Goal: Entertainment & Leisure: Consume media (video, audio)

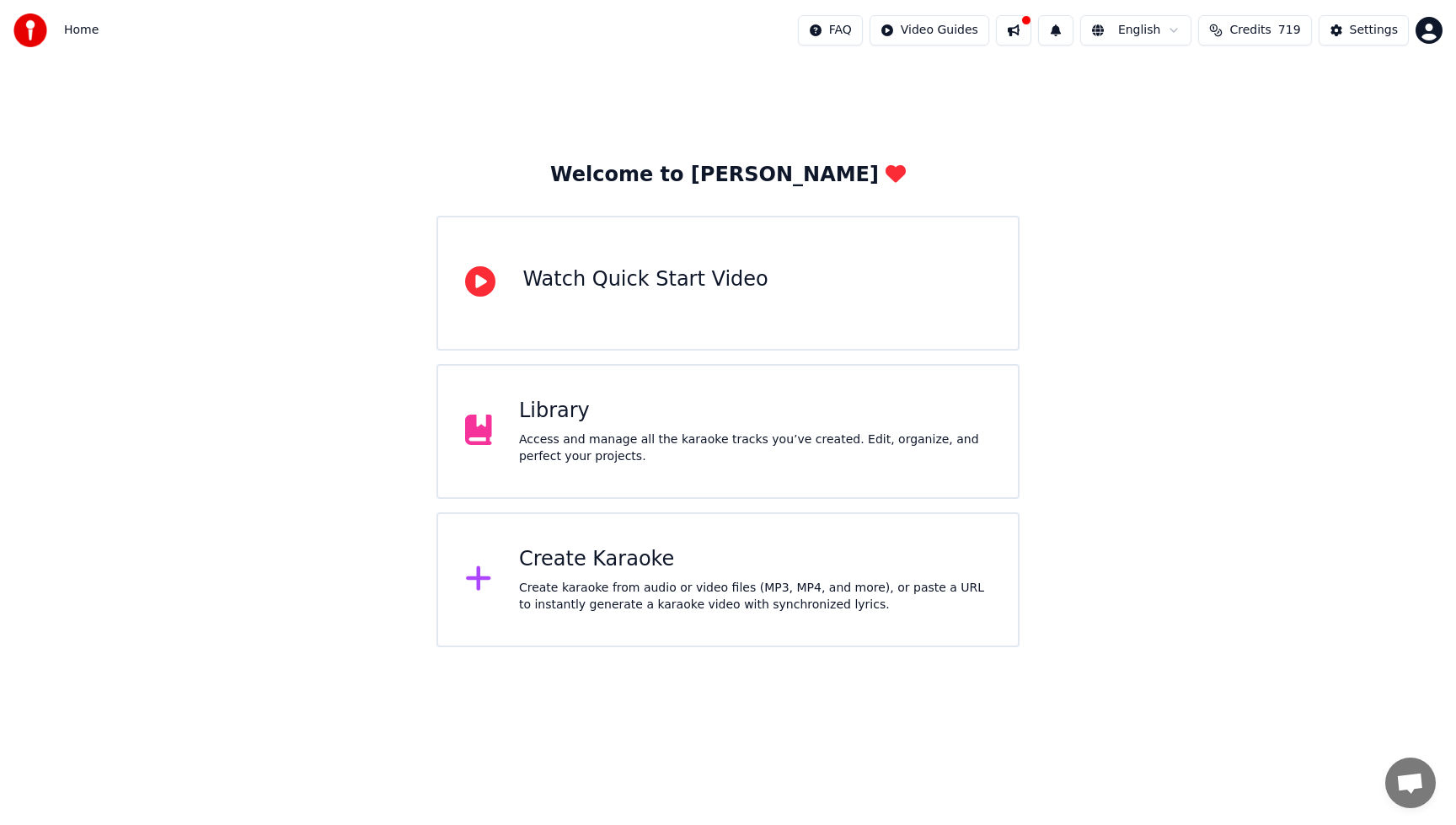
click at [824, 441] on div "Access and manage all the karaoke tracks you’ve created. Edit, organize, and pe…" at bounding box center [755, 447] width 472 height 34
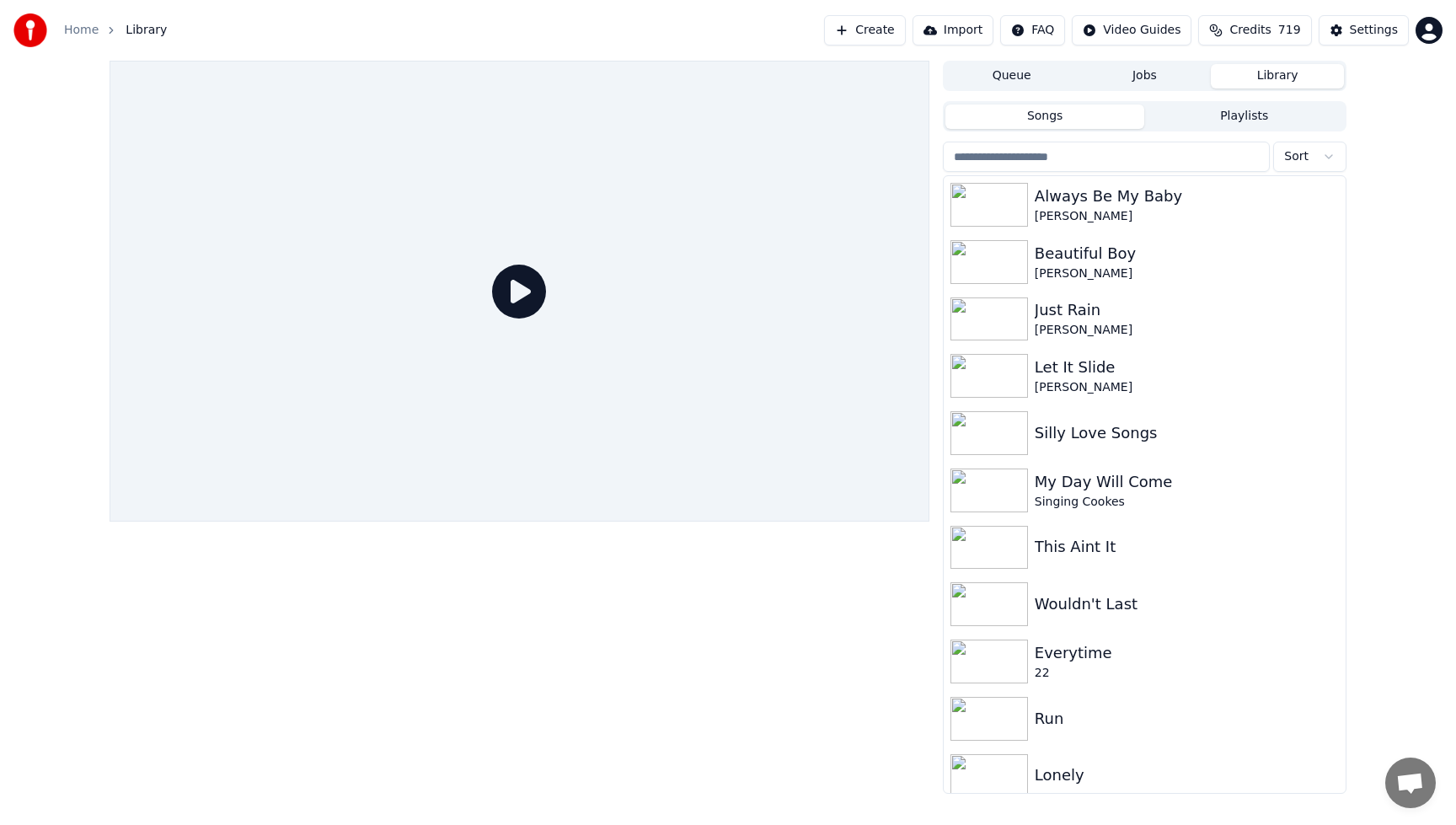
click at [1242, 114] on button "Playlists" at bounding box center [1244, 116] width 200 height 24
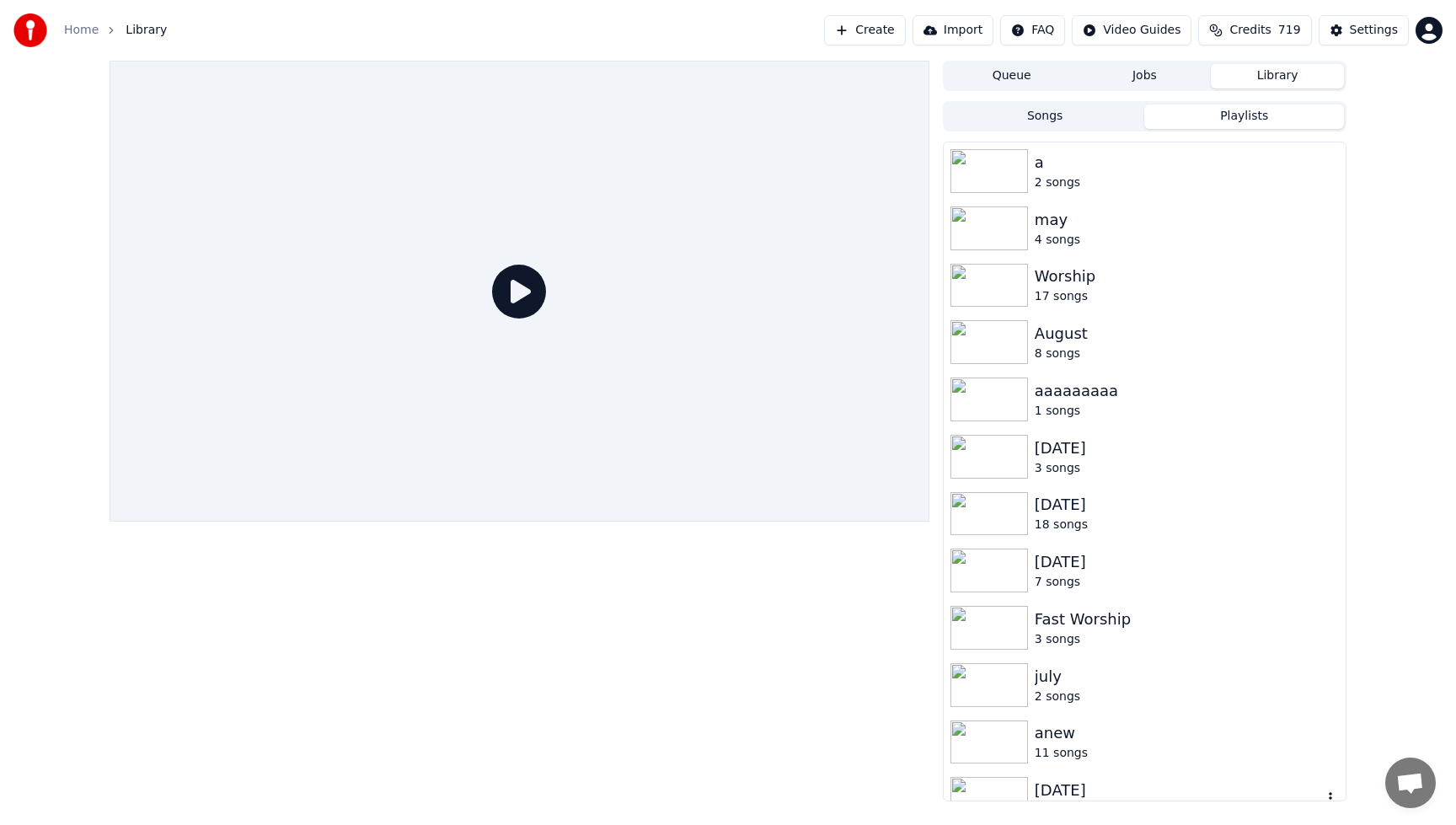
click at [1112, 787] on div "[DATE]" at bounding box center [1179, 790] width 287 height 23
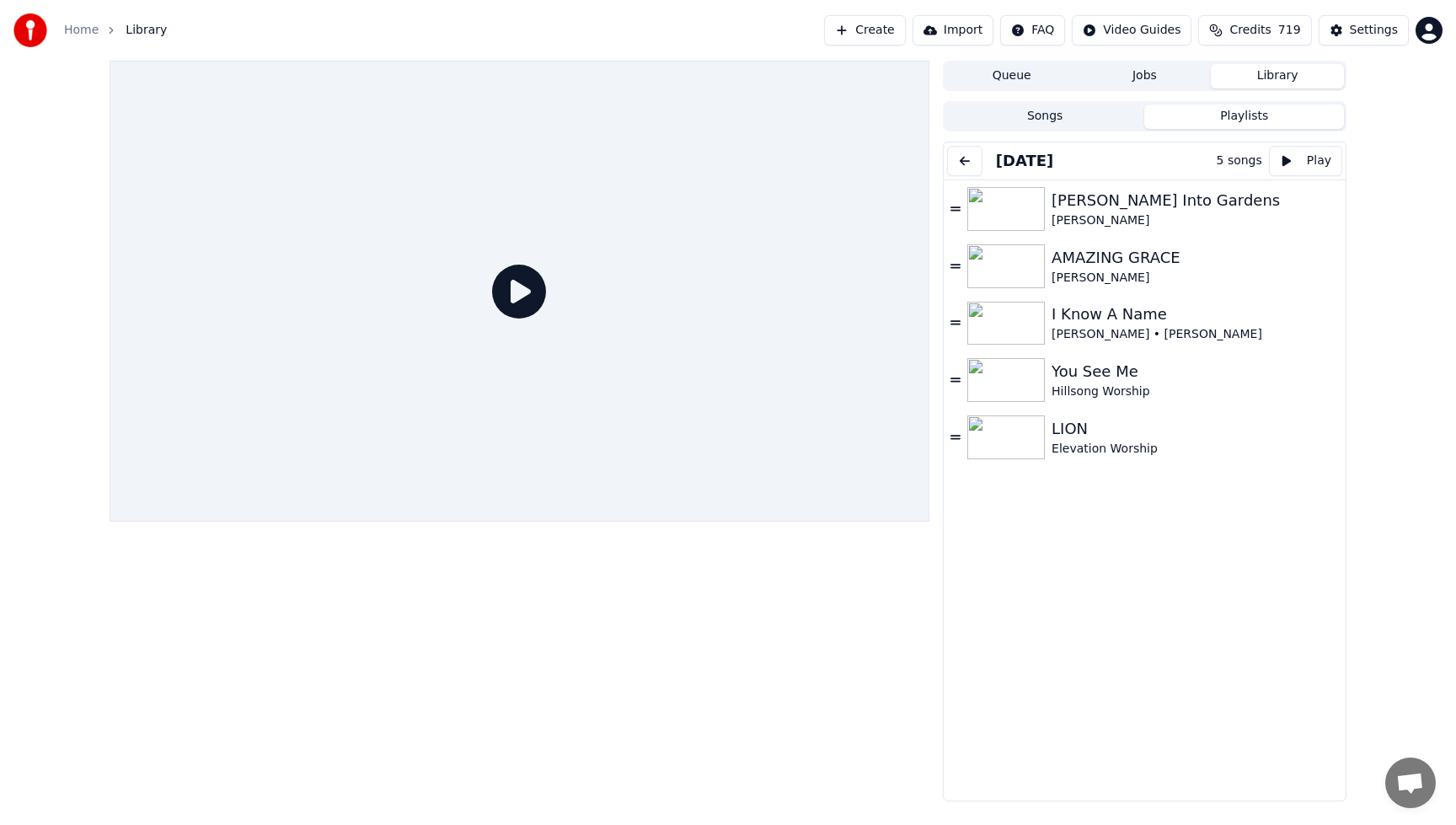
click at [968, 154] on button at bounding box center [965, 160] width 35 height 30
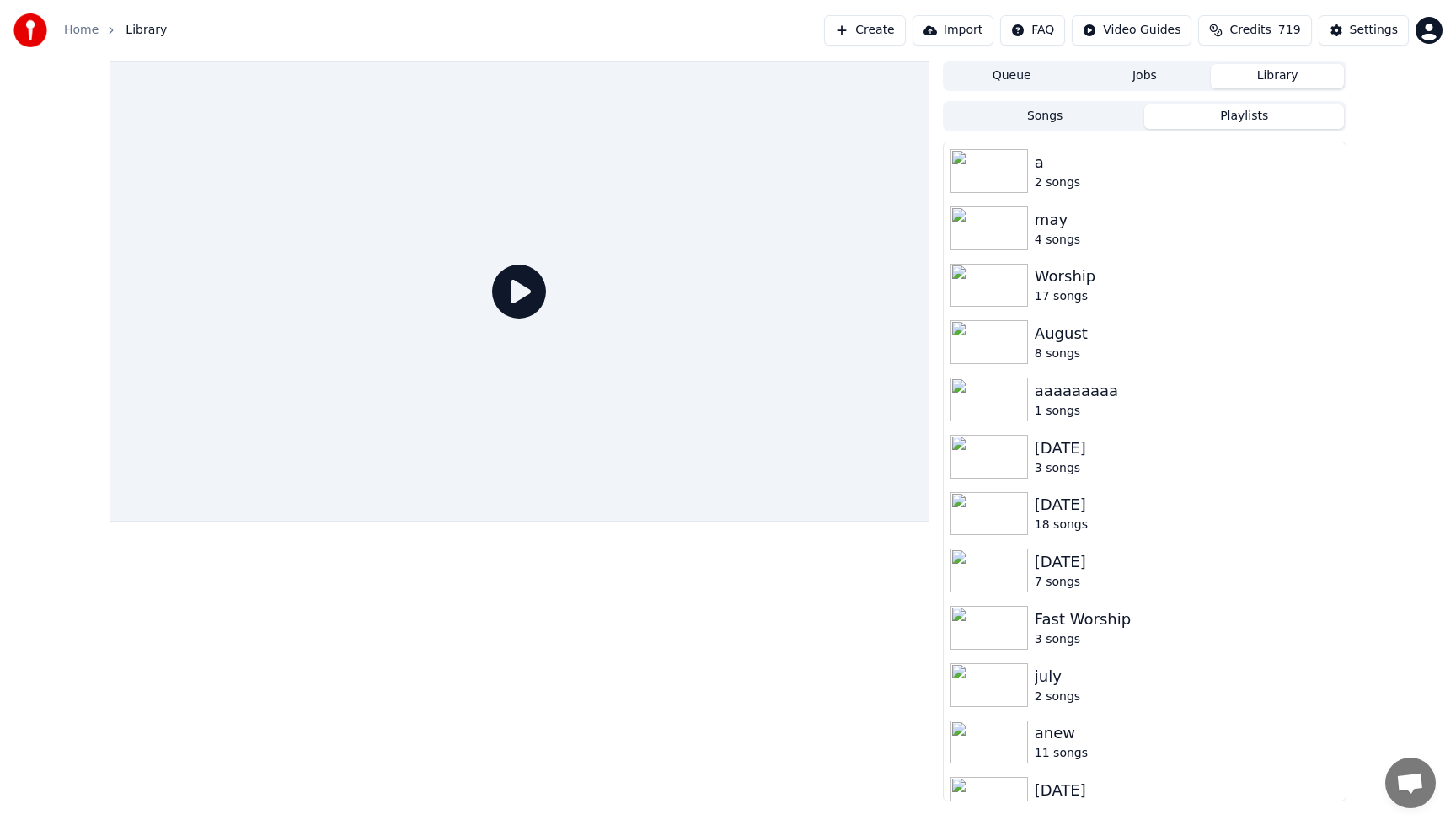
click at [1353, 587] on div "Queue Jobs Library Songs Playlists a 2 songs [DATE] songs Worship 17 songs [DAT…" at bounding box center [728, 431] width 1264 height 741
click at [1169, 84] on button "Jobs" at bounding box center [1145, 76] width 133 height 24
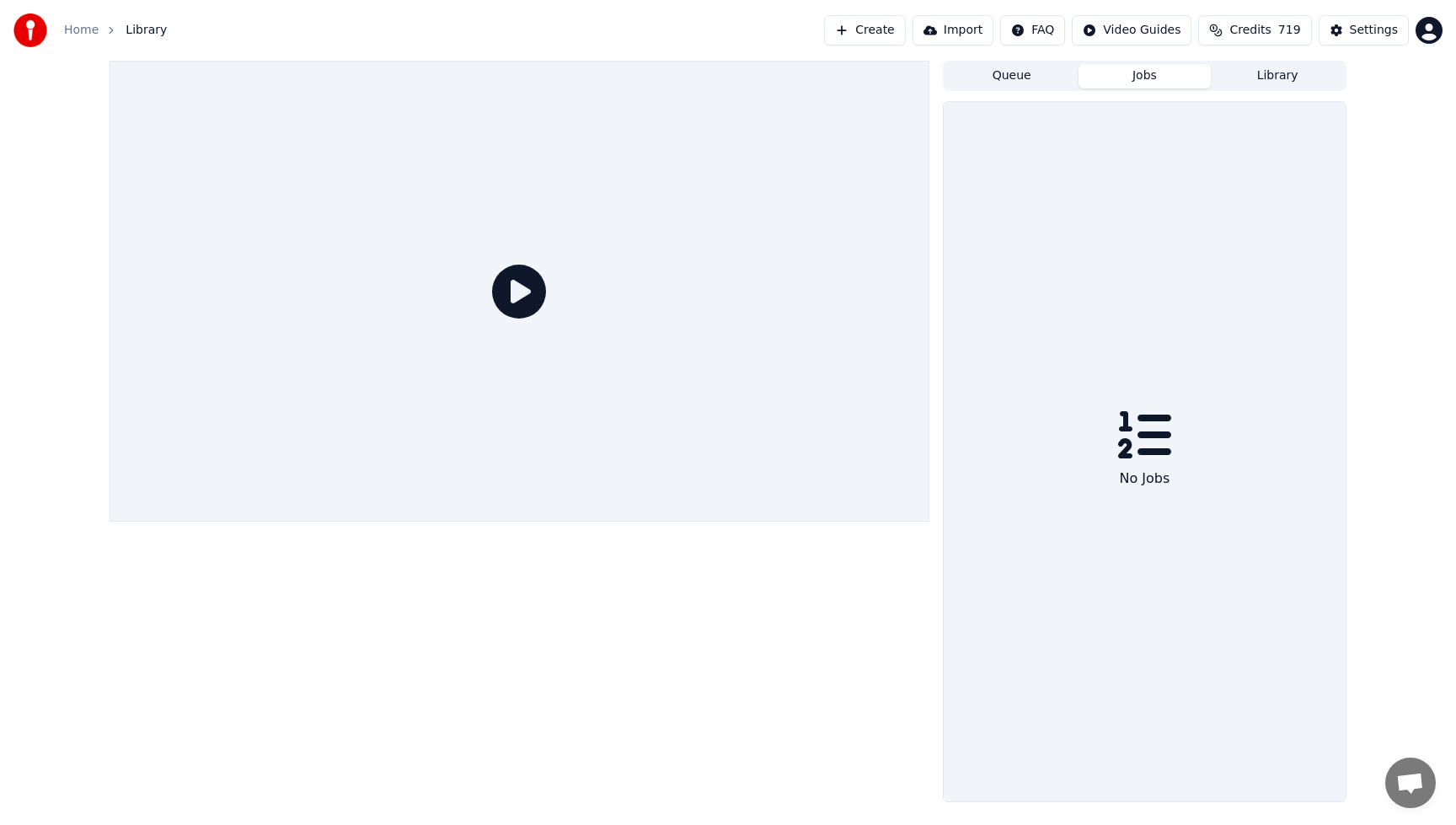
click at [1138, 70] on button "Jobs" at bounding box center [1145, 76] width 133 height 24
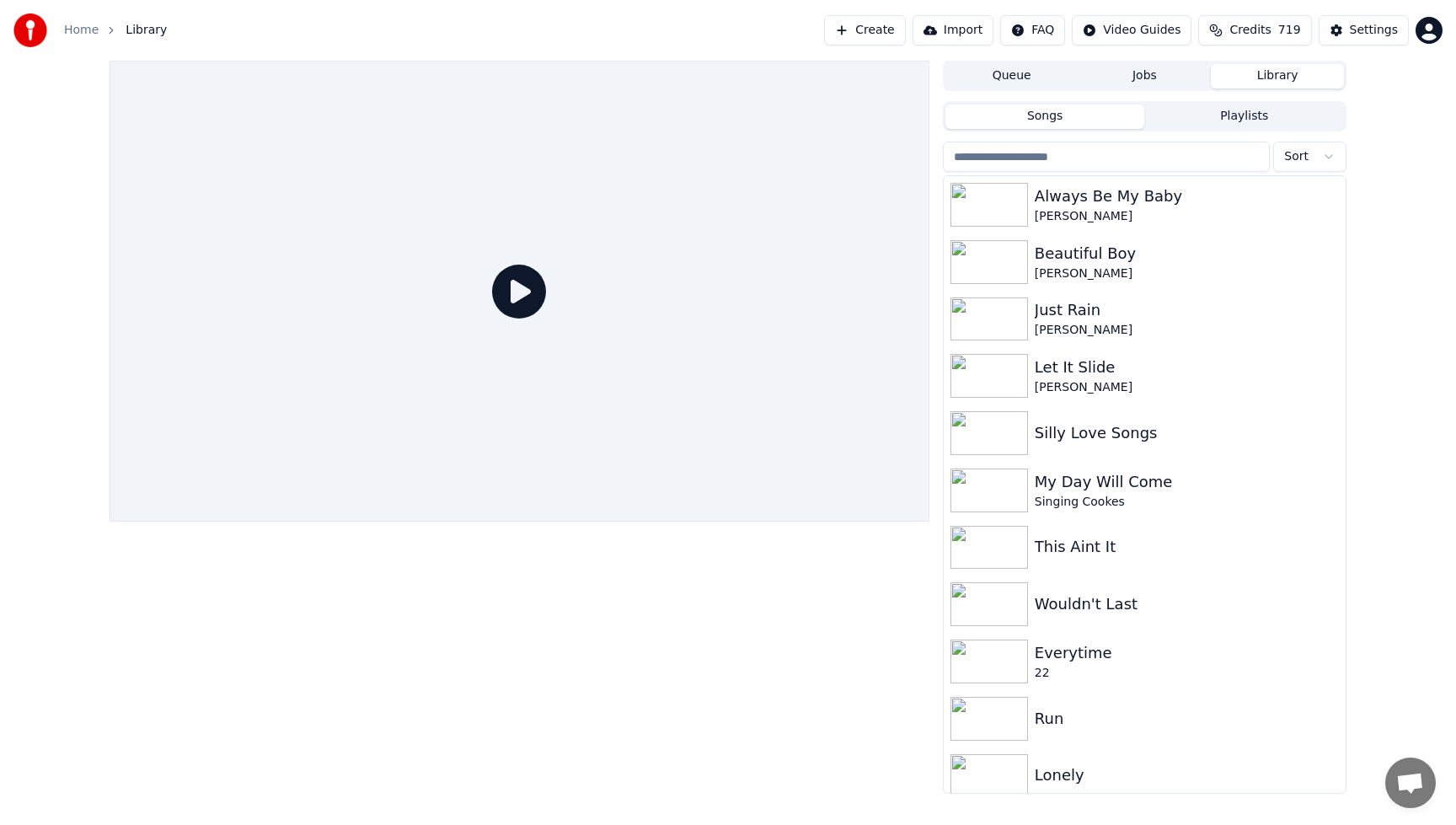
click at [1303, 76] on button "Library" at bounding box center [1277, 76] width 133 height 24
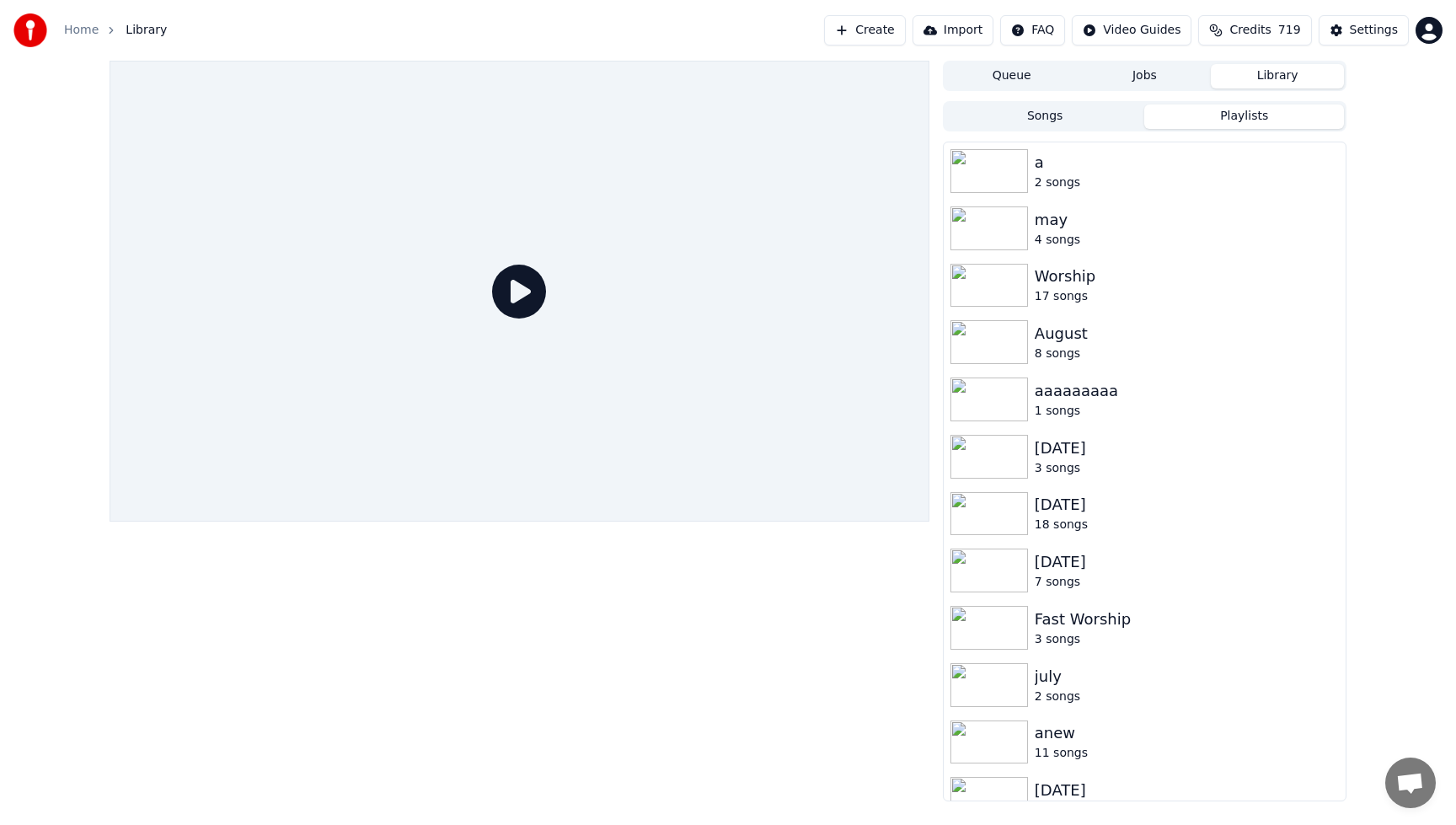
click at [1272, 124] on button "Playlists" at bounding box center [1244, 116] width 200 height 24
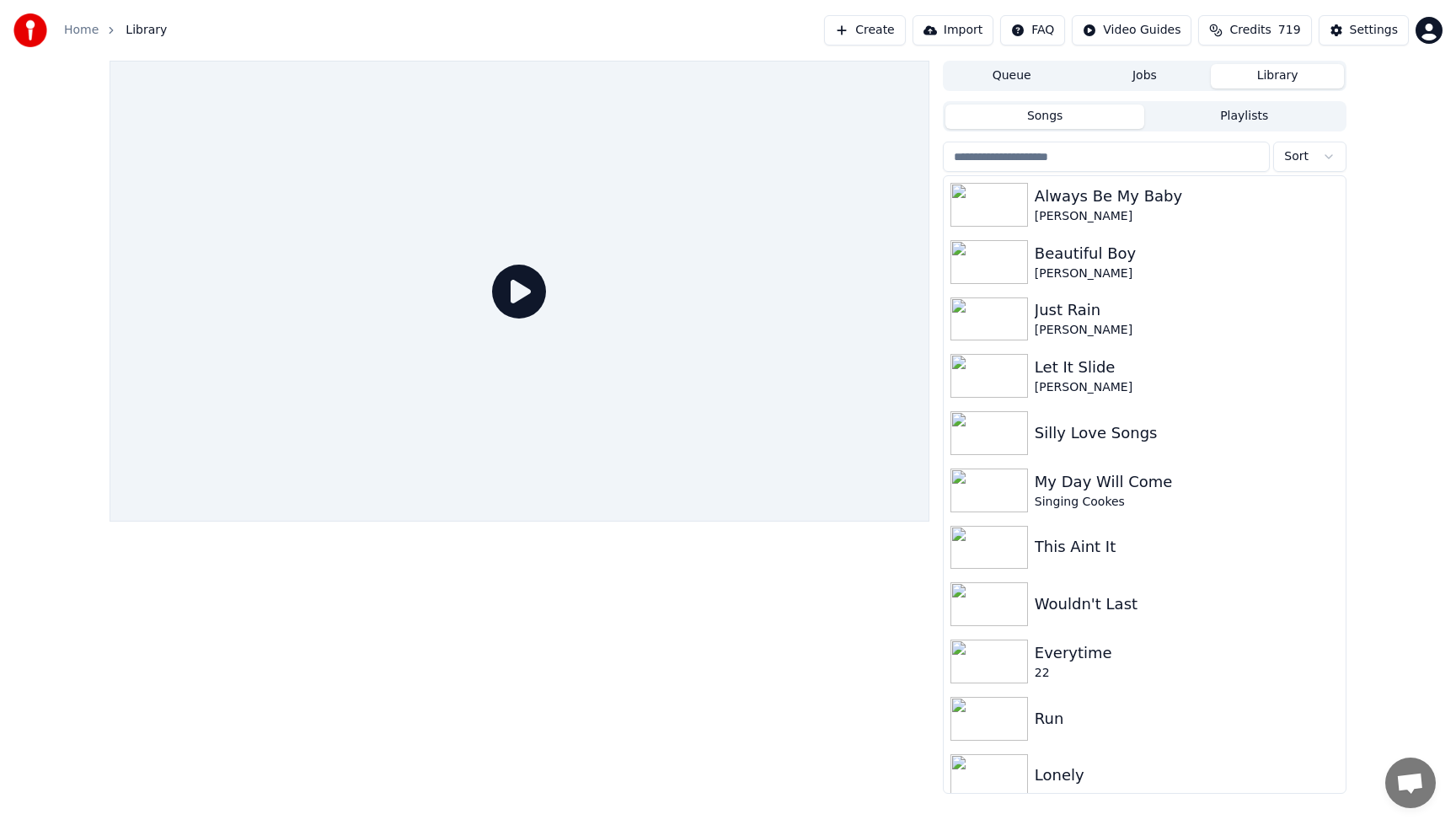
click at [1042, 112] on button "Songs" at bounding box center [1046, 116] width 200 height 24
click at [1274, 737] on div "Run" at bounding box center [1144, 718] width 402 height 58
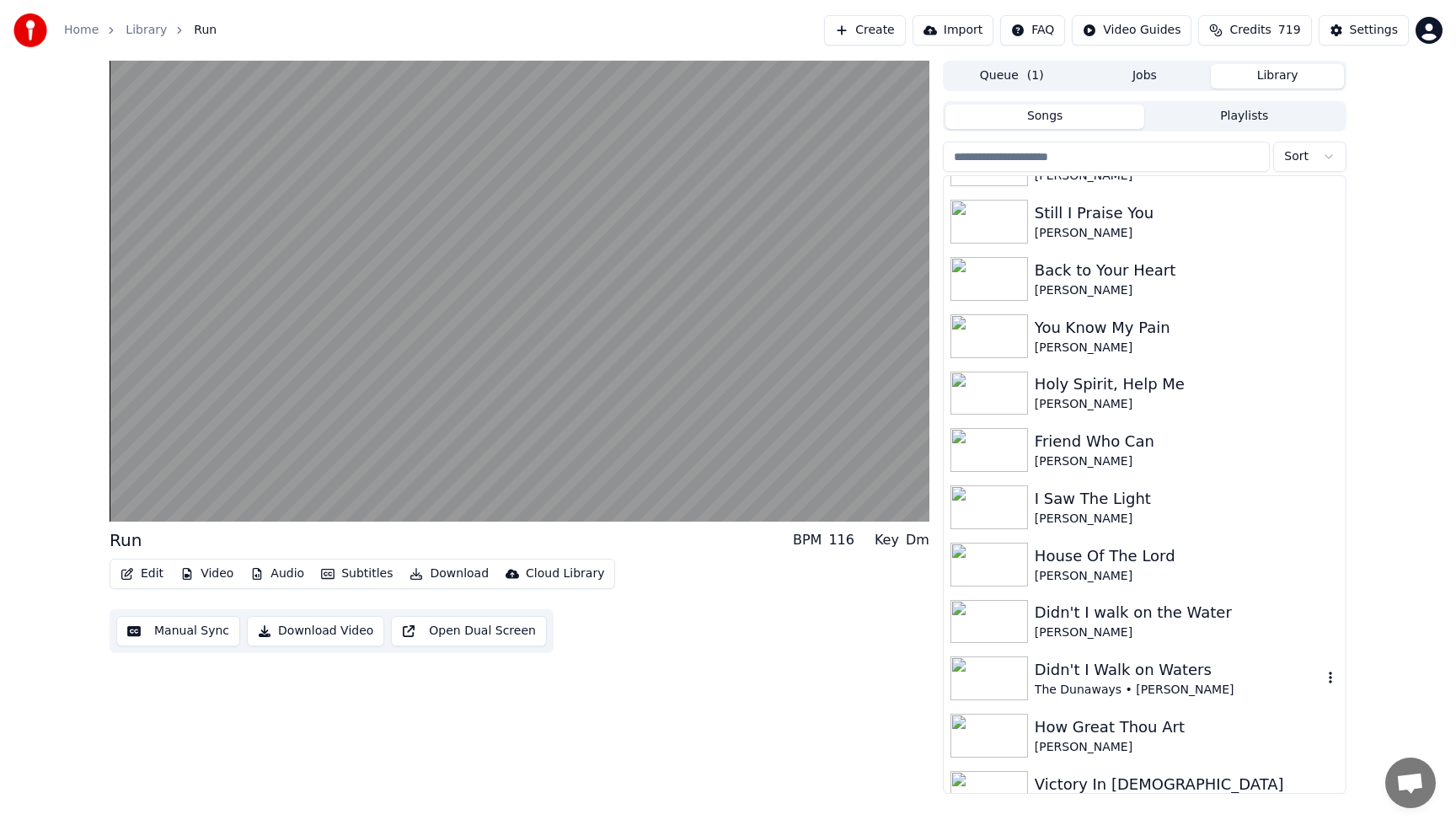
scroll to position [842, 0]
click at [1080, 336] on div "You Know My Pain" at bounding box center [1179, 326] width 287 height 23
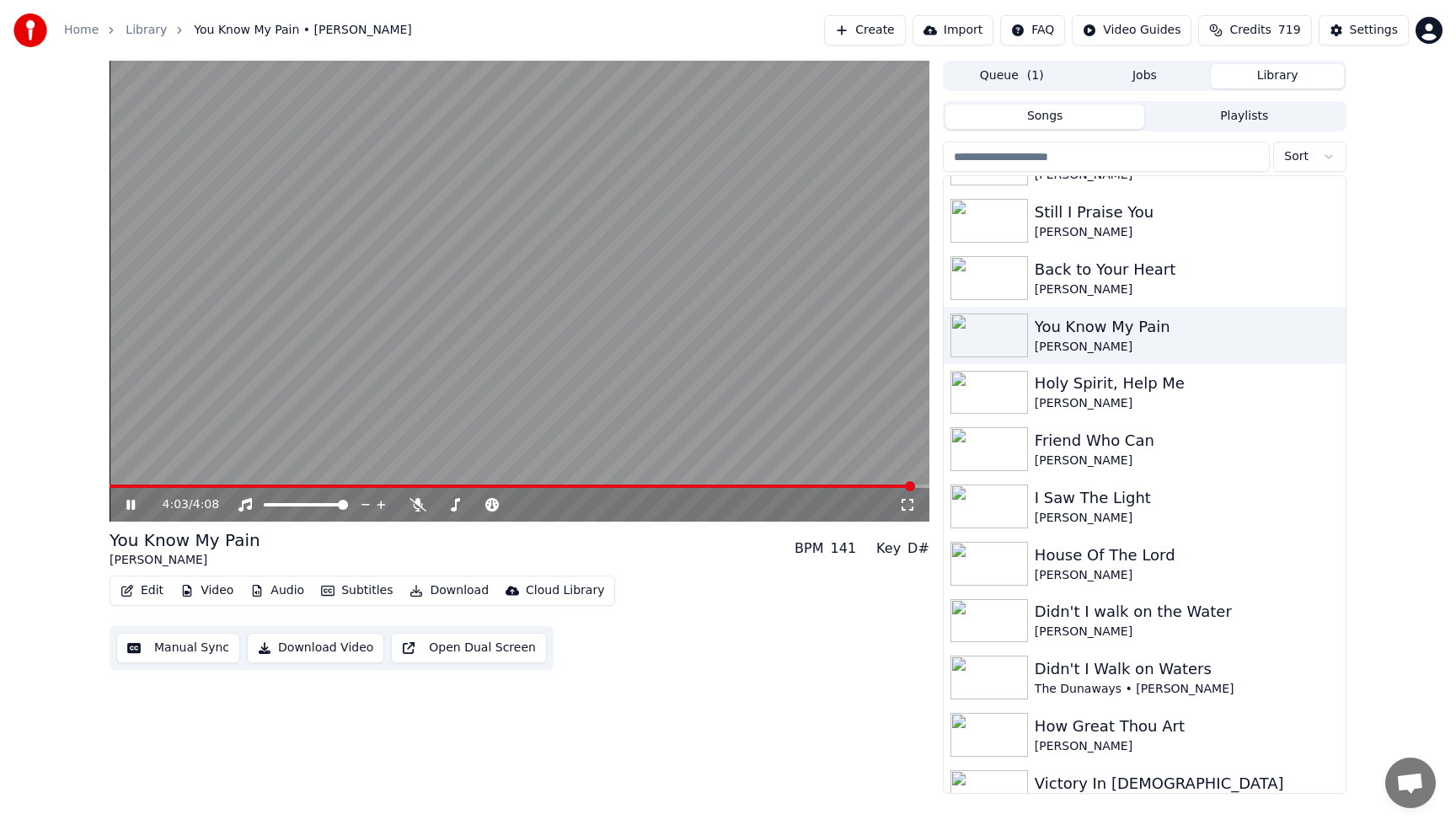
click at [112, 484] on span at bounding box center [512, 486] width 805 height 3
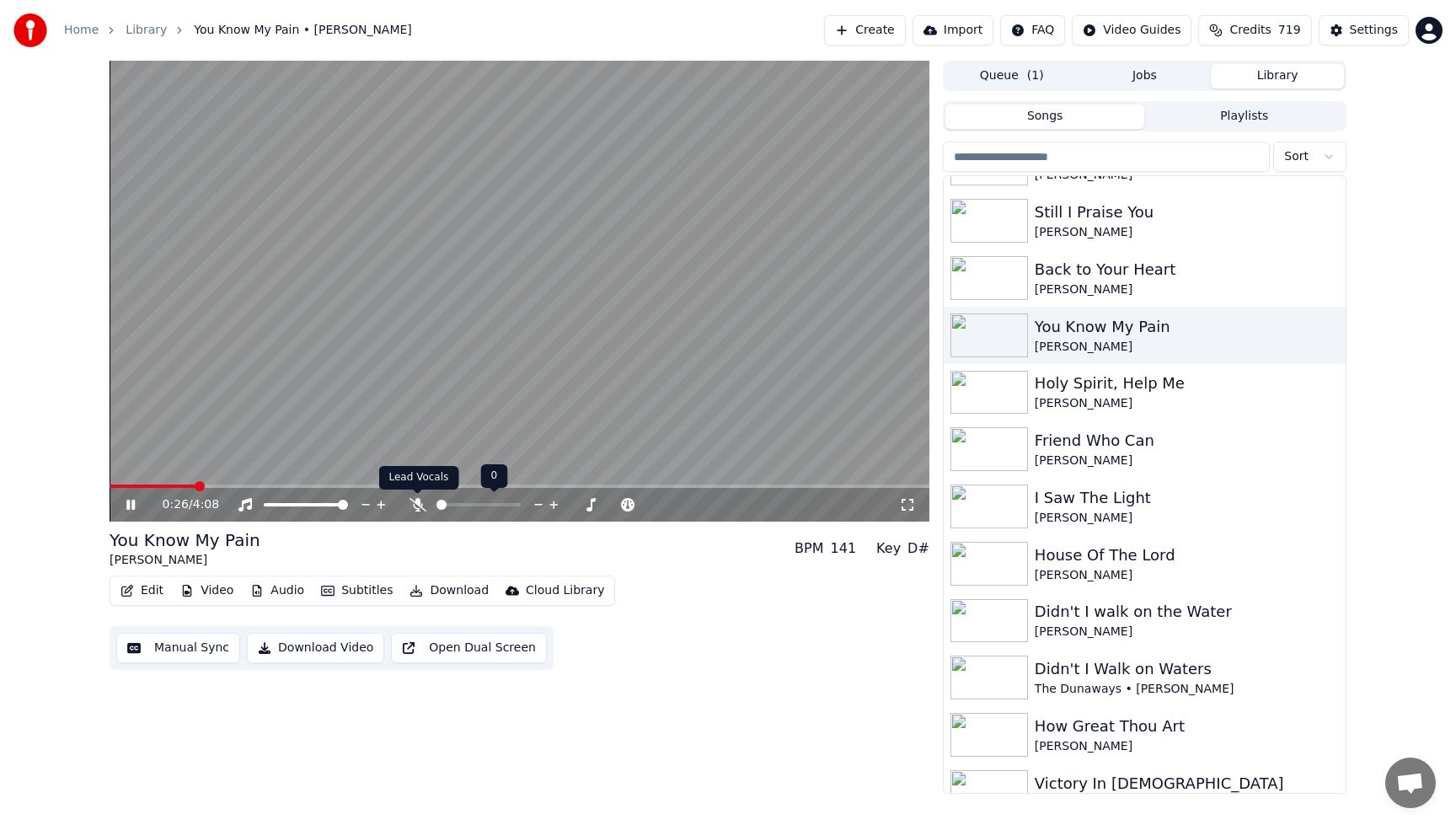
click at [413, 502] on icon at bounding box center [418, 505] width 17 height 14
click at [149, 486] on span at bounding box center [161, 486] width 103 height 3
click at [419, 501] on icon at bounding box center [417, 505] width 9 height 14
click at [112, 484] on span at bounding box center [154, 486] width 90 height 3
click at [303, 237] on video at bounding box center [519, 292] width 820 height 461
